Goal: Check status: Check status

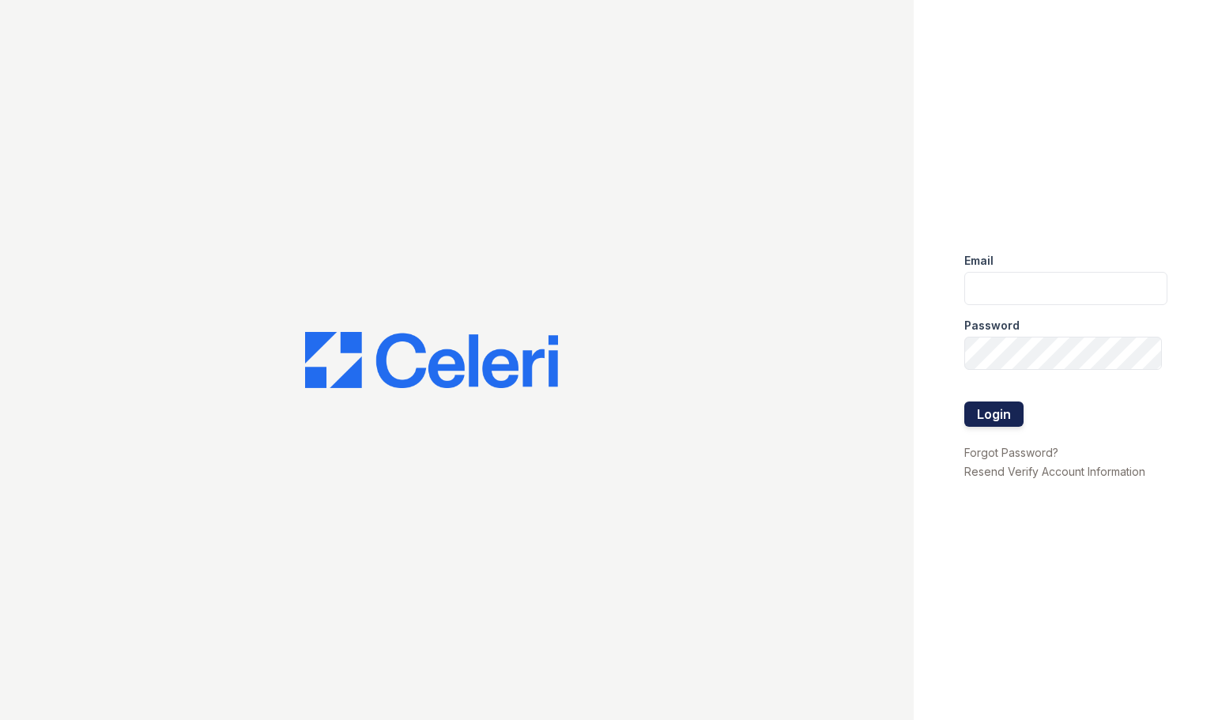
type input "prescottpark.pm@cafmanagement.com"
click at [1008, 405] on button "Login" at bounding box center [994, 414] width 59 height 25
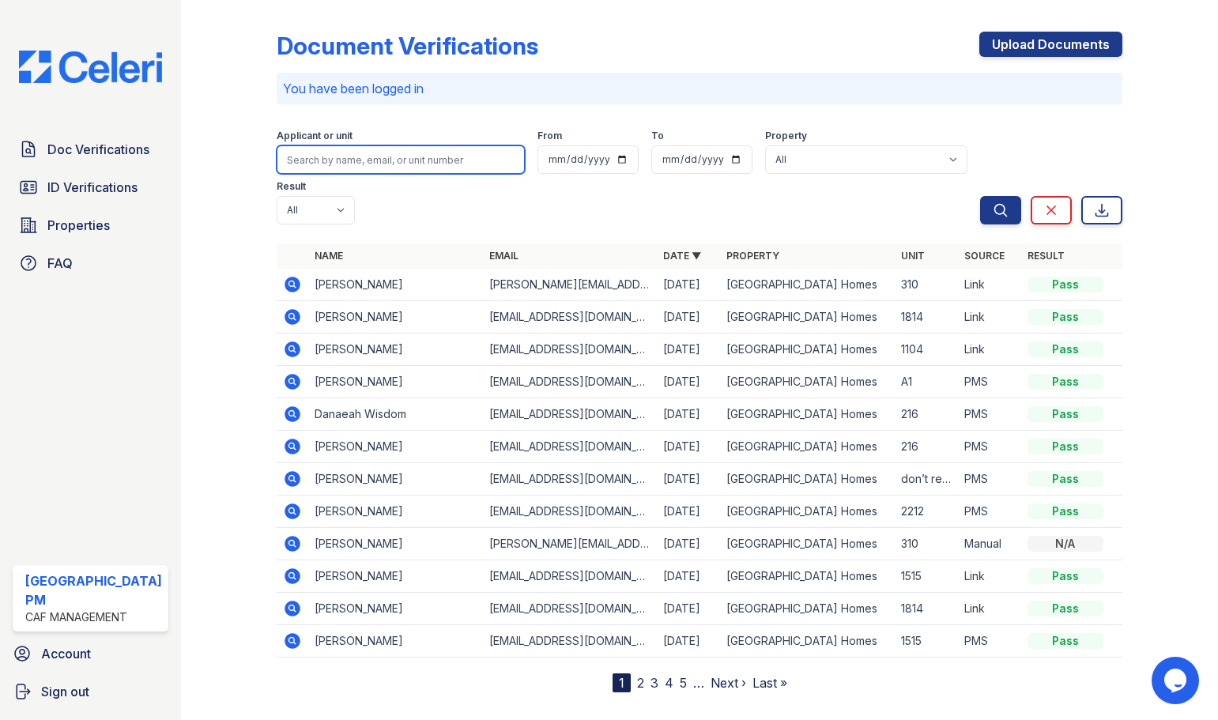
click at [323, 161] on input "search" at bounding box center [401, 159] width 248 height 28
type input "2001"
click at [980, 196] on button "Search" at bounding box center [1000, 210] width 41 height 28
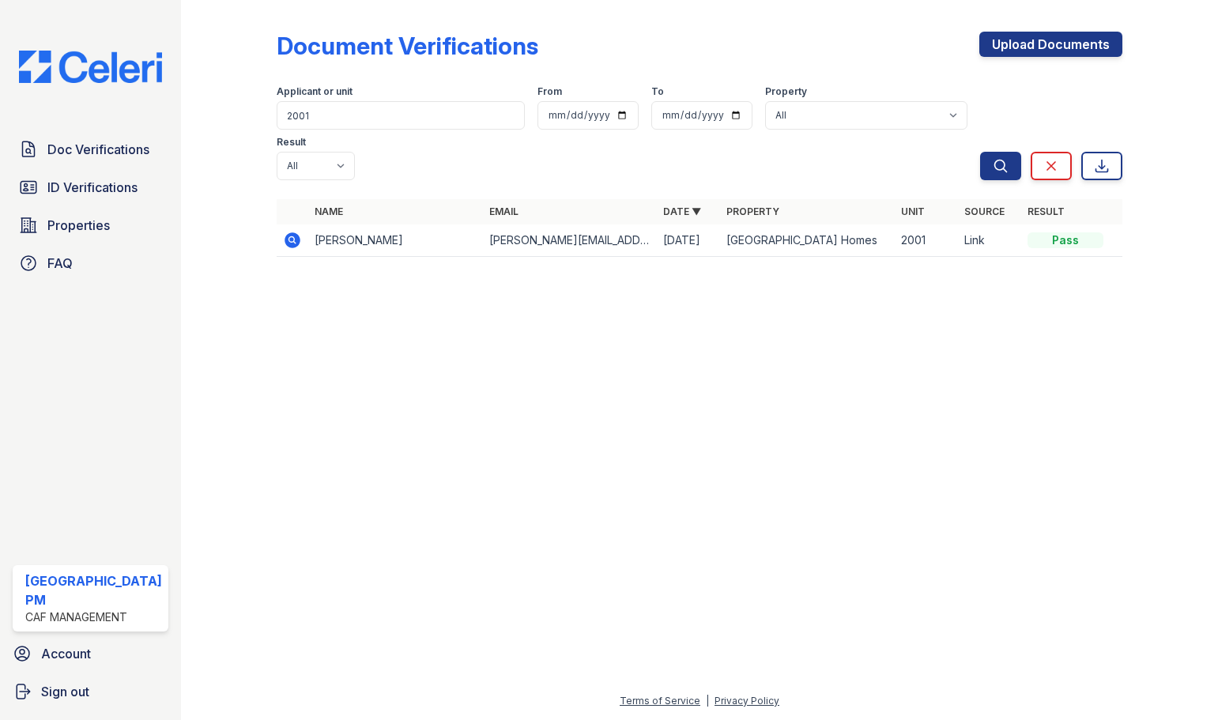
click at [313, 225] on td "Cynthia Mclean" at bounding box center [395, 241] width 175 height 32
click at [285, 232] on icon at bounding box center [293, 240] width 16 height 16
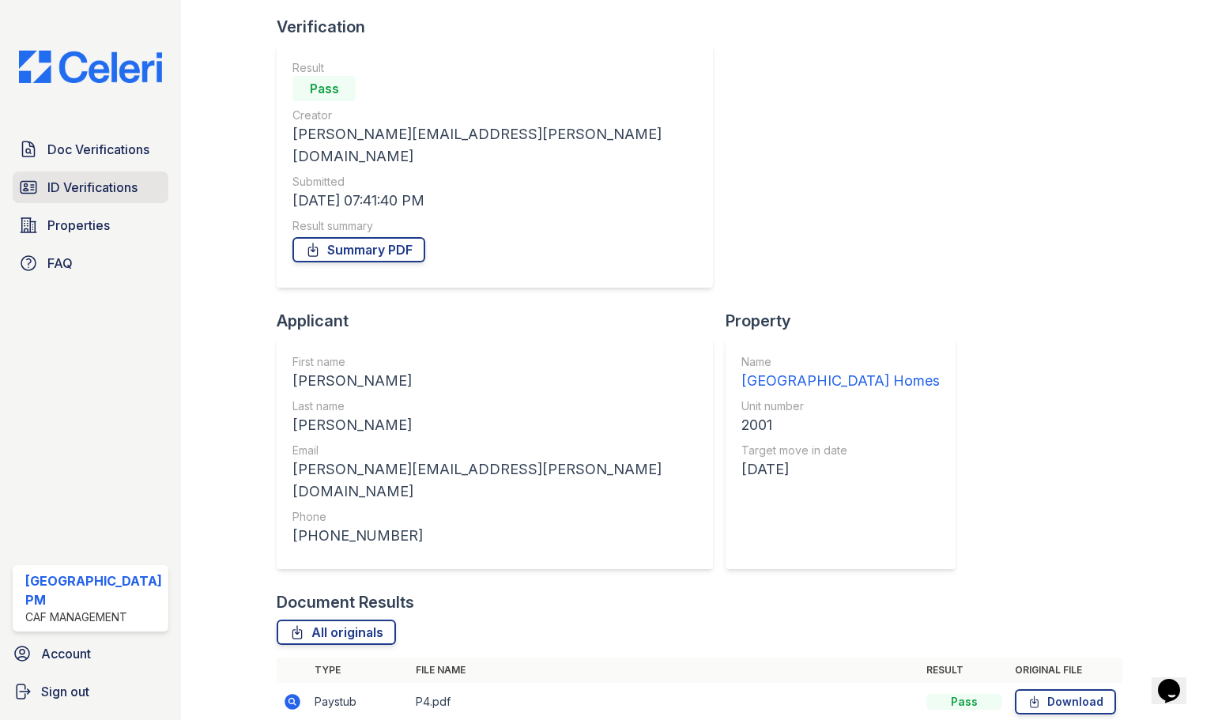
click at [81, 179] on span "ID Verifications" at bounding box center [92, 187] width 90 height 19
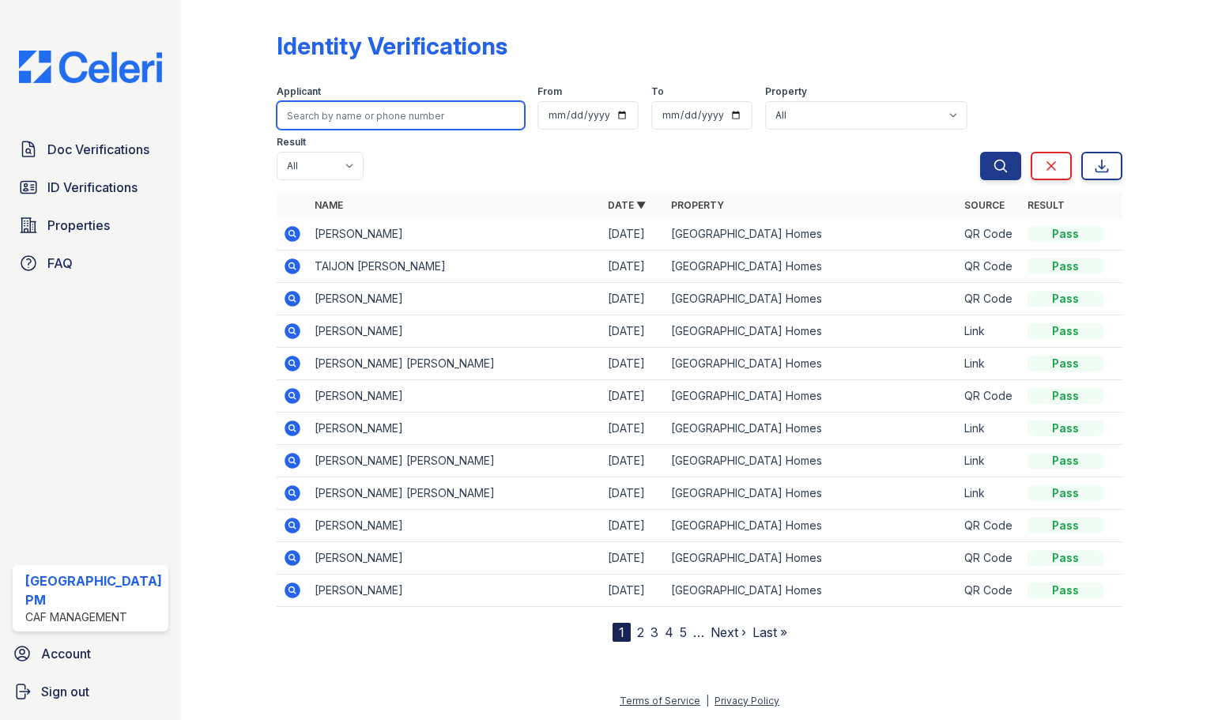
click at [372, 122] on input "search" at bounding box center [401, 115] width 248 height 28
type input "2001"
click at [980, 152] on button "Search" at bounding box center [1000, 166] width 41 height 28
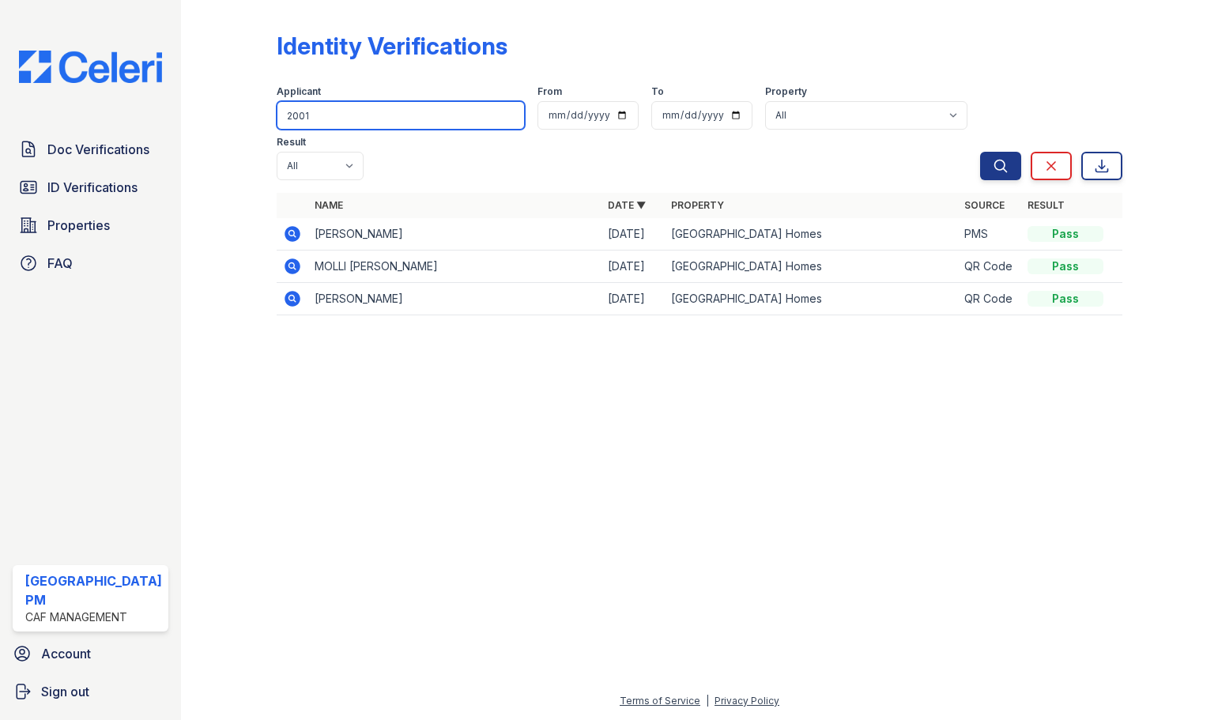
drag, startPoint x: 338, startPoint y: 110, endPoint x: 219, endPoint y: 123, distance: 119.3
click at [220, 125] on div "Identity Verifications Filter Applicant 2001 From To Property All [GEOGRAPHIC_D…" at bounding box center [699, 178] width 987 height 357
type input "[PERSON_NAME]"
click at [980, 152] on button "Search" at bounding box center [1000, 166] width 41 height 28
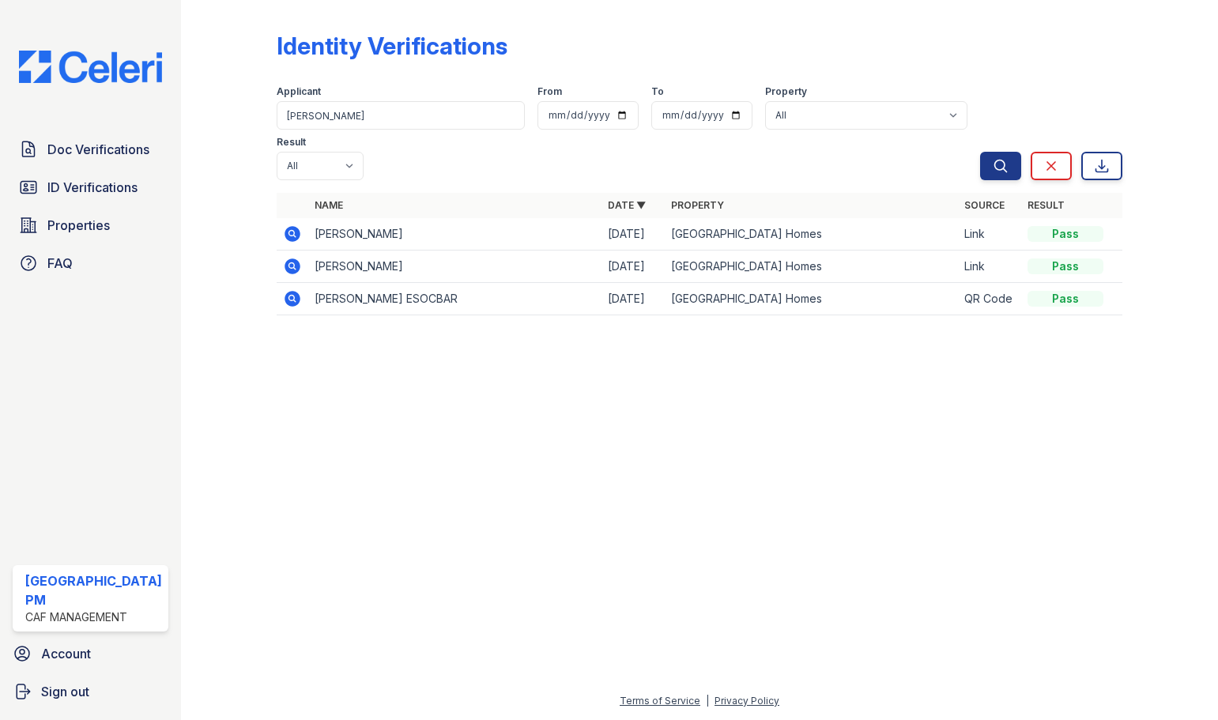
drag, startPoint x: 406, startPoint y: 268, endPoint x: 449, endPoint y: 260, distance: 43.4
click at [449, 260] on td "[PERSON_NAME]" at bounding box center [454, 267] width 293 height 32
click at [503, 436] on div at bounding box center [699, 524] width 987 height 335
